Goal: Information Seeking & Learning: Learn about a topic

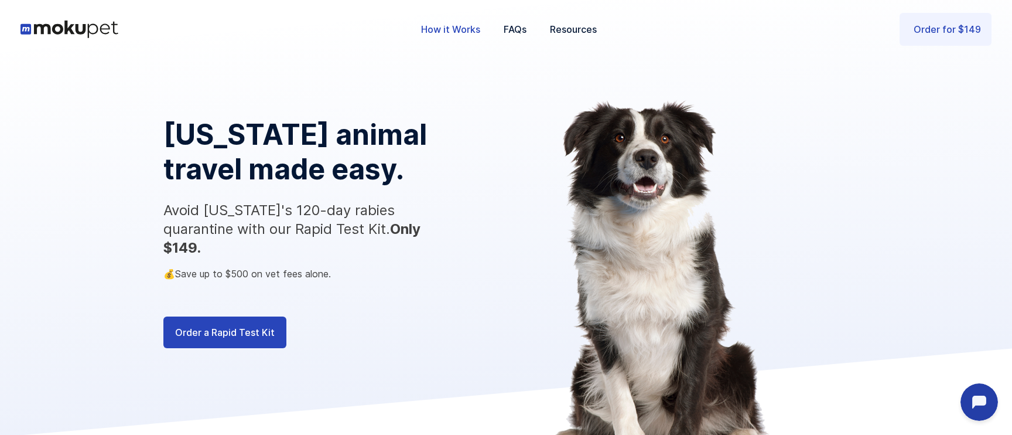
click at [474, 32] on link "How it Works" at bounding box center [450, 29] width 83 height 39
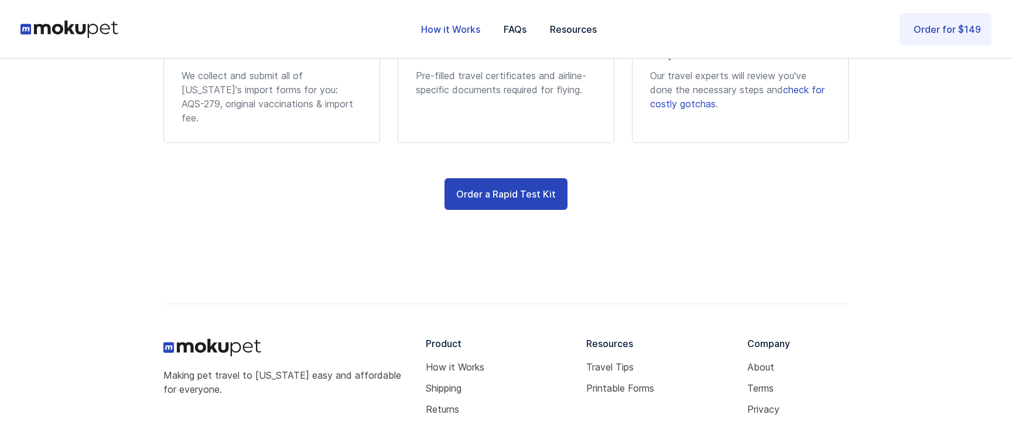
scroll to position [1183, 0]
click at [624, 363] on link "Travel Tips" at bounding box center [662, 367] width 152 height 9
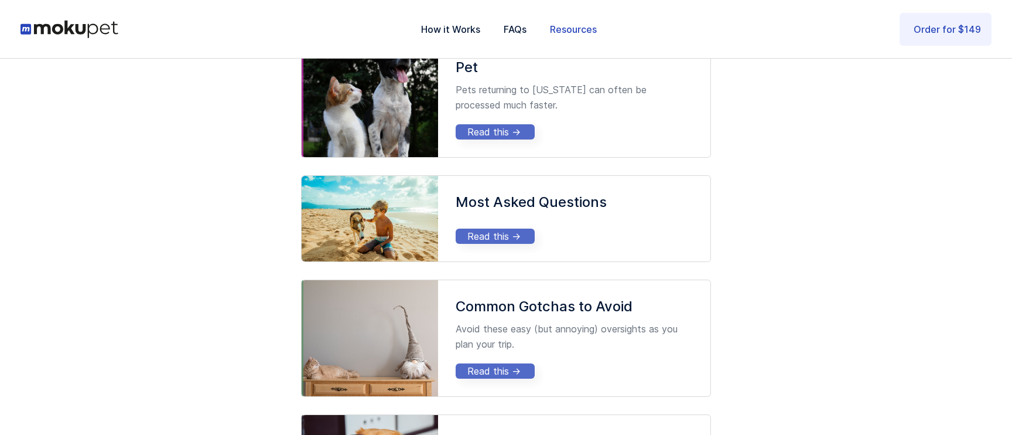
scroll to position [1140, 0]
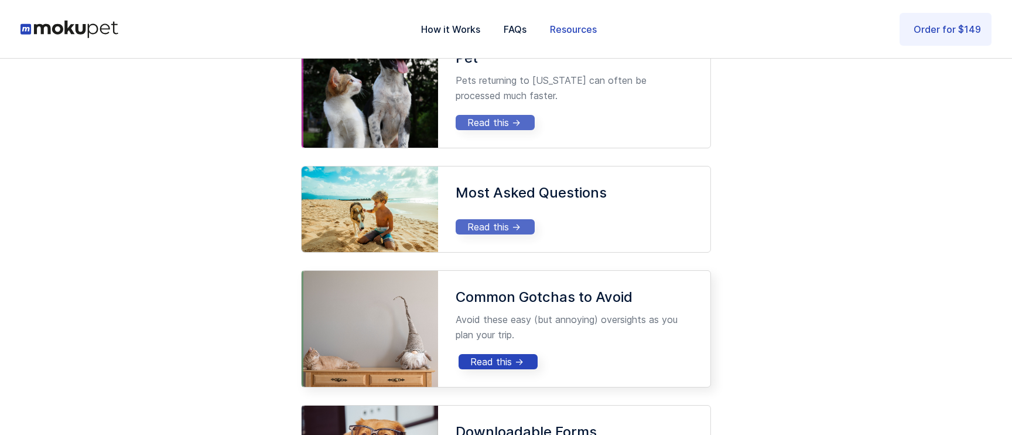
click at [603, 331] on div "Common Gotchas to Avoid Avoid these easy (but annoying) oversights as you plan …" at bounding box center [574, 329] width 272 height 116
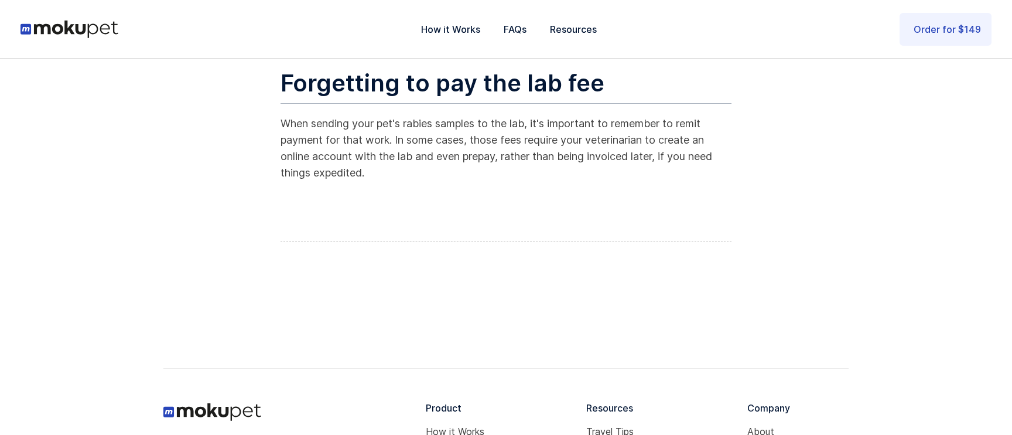
scroll to position [1108, 0]
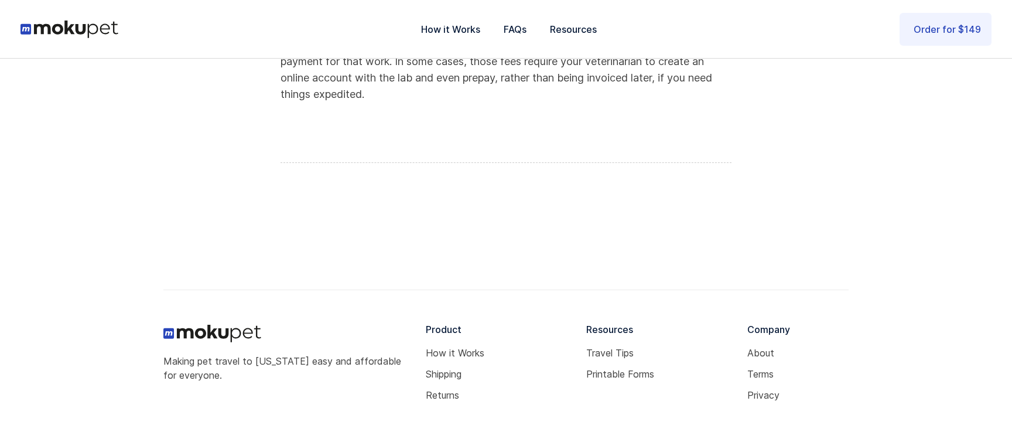
click at [623, 358] on div "Resources Travel Tips Printable Forms" at bounding box center [662, 361] width 152 height 75
click at [623, 349] on link "Travel Tips" at bounding box center [662, 352] width 152 height 9
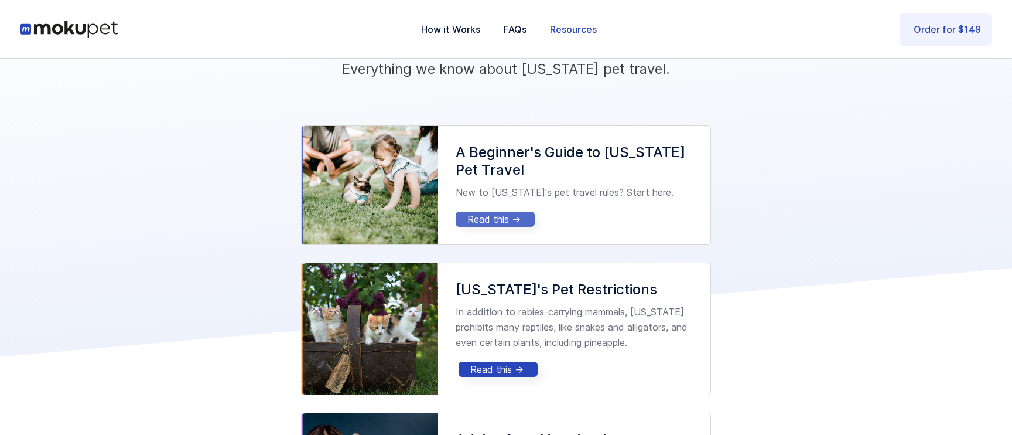
scroll to position [81, 0]
click at [648, 192] on p "New to Hawaii's pet travel rules? Start here." at bounding box center [574, 191] width 237 height 15
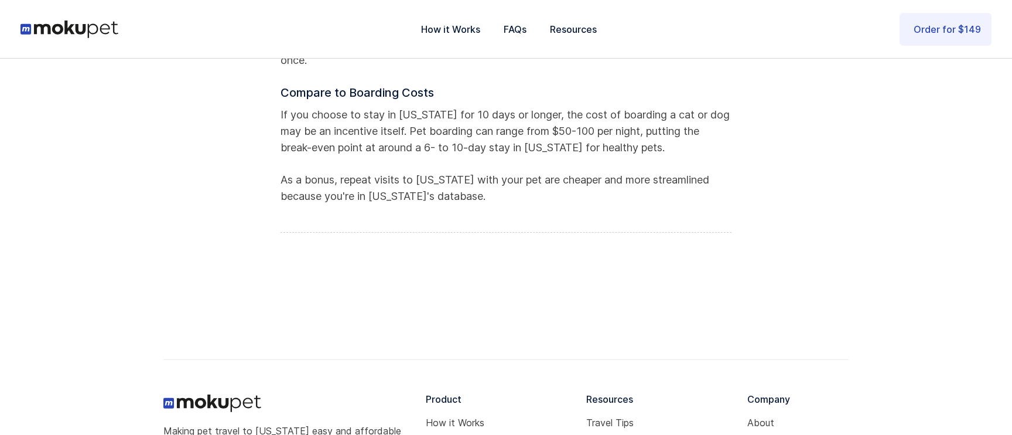
scroll to position [2747, 0]
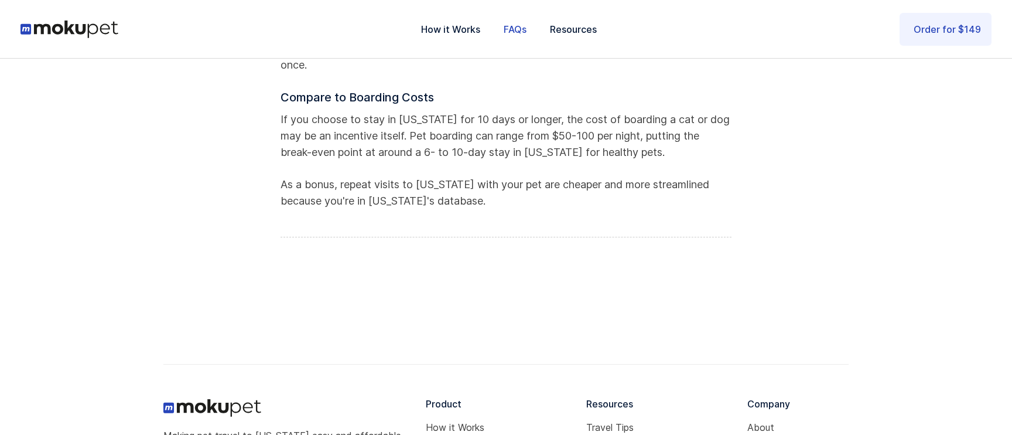
click at [522, 26] on link "FAQs" at bounding box center [515, 29] width 46 height 39
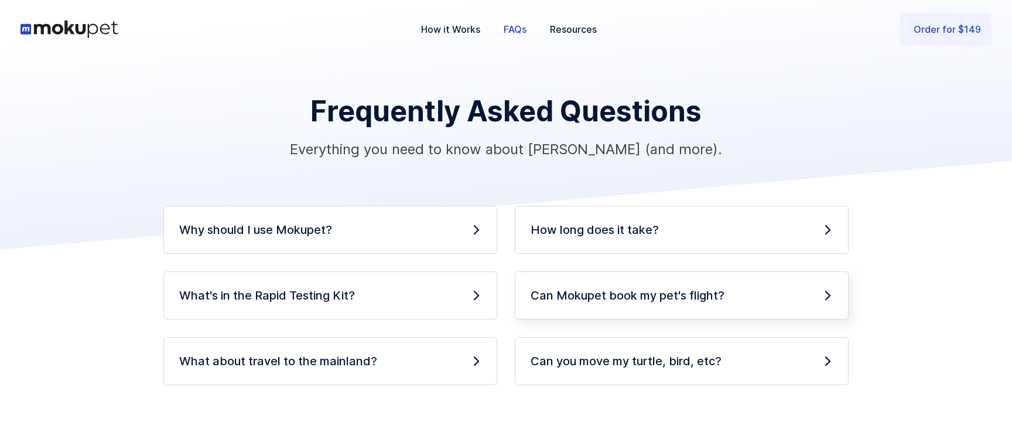
click at [560, 312] on div "Can Mokupet book my pet's flight? Mokupet can't book your pet's flight (yet), n…" at bounding box center [682, 295] width 334 height 48
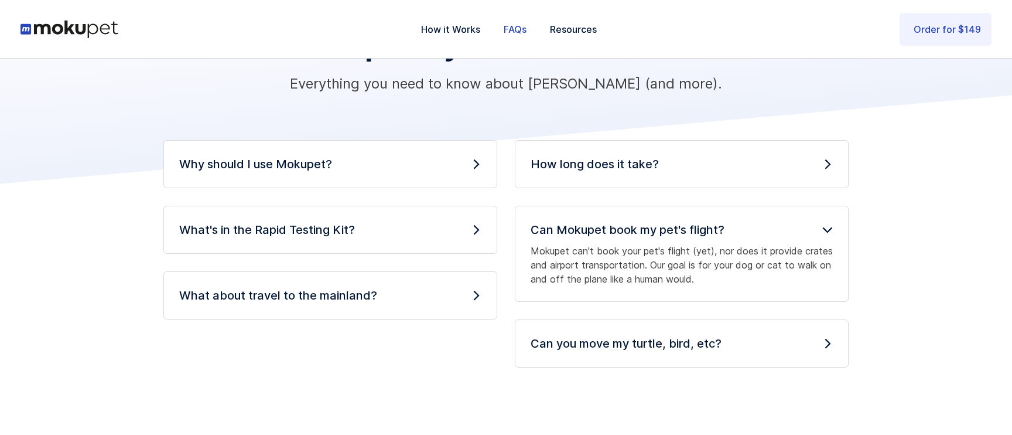
scroll to position [79, 0]
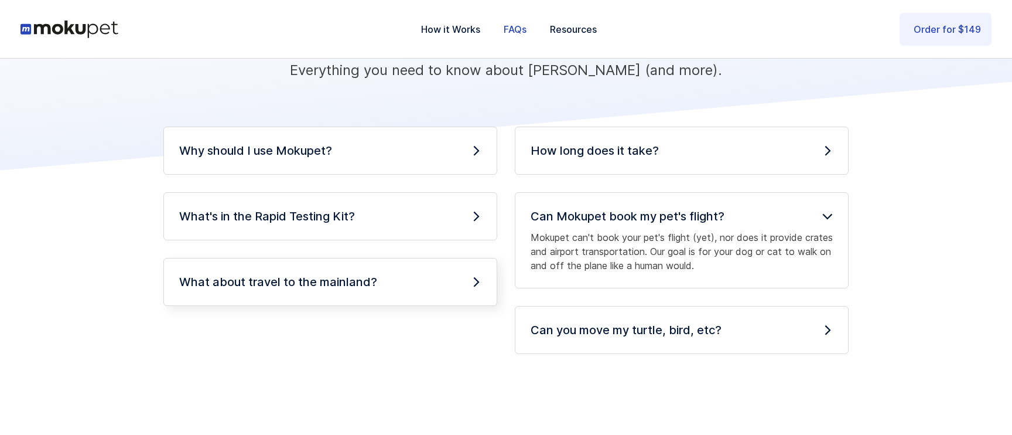
click at [448, 278] on div "What about travel to the mainland?" at bounding box center [330, 282] width 302 height 16
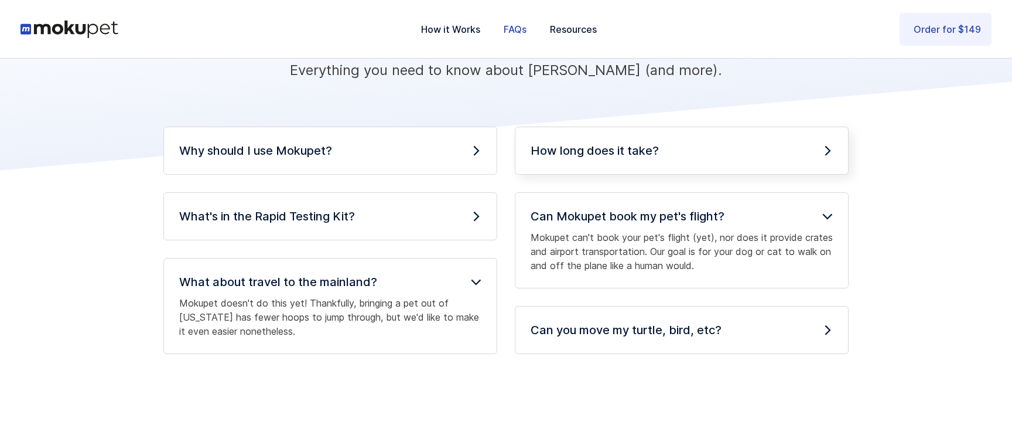
click at [566, 146] on h4 "How long does it take?" at bounding box center [595, 150] width 128 height 16
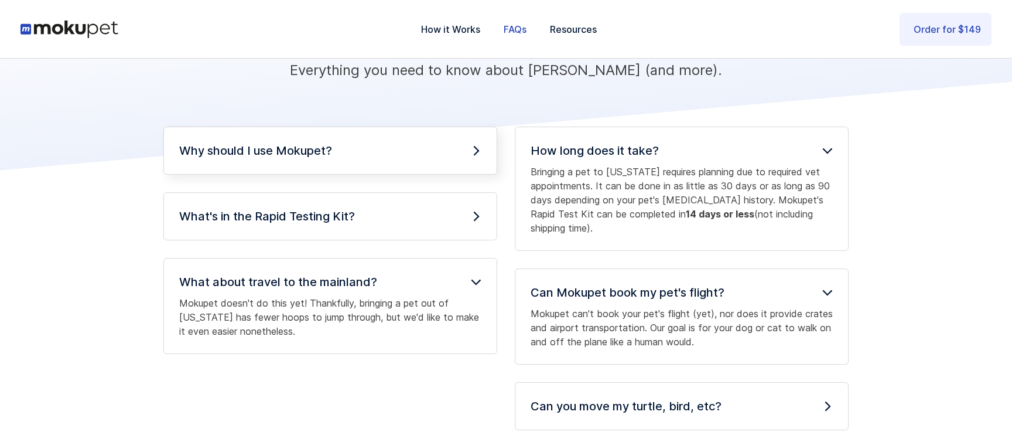
click at [480, 160] on div "Why should I use Mokupet? Mokupet simplifies the most important part of [US_STA…" at bounding box center [330, 151] width 334 height 48
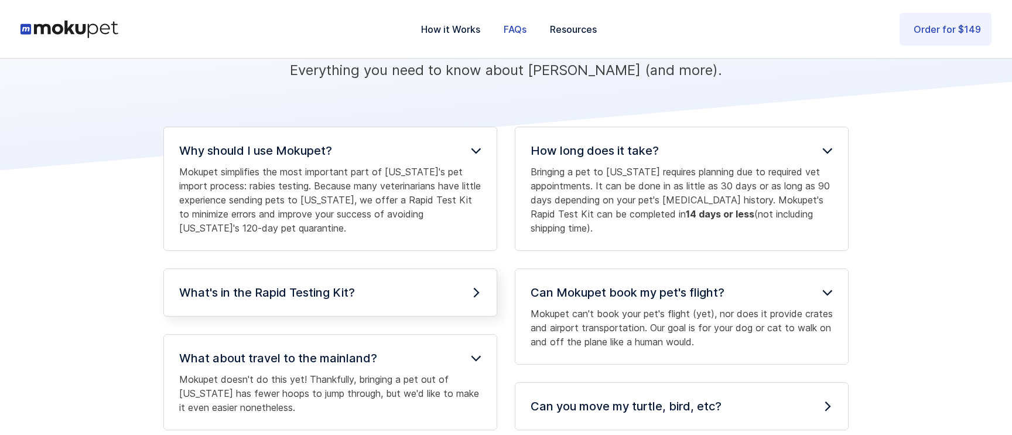
click at [435, 296] on div "What's in the Rapid Testing Kit?" at bounding box center [330, 292] width 302 height 16
